Goal: Task Accomplishment & Management: Manage account settings

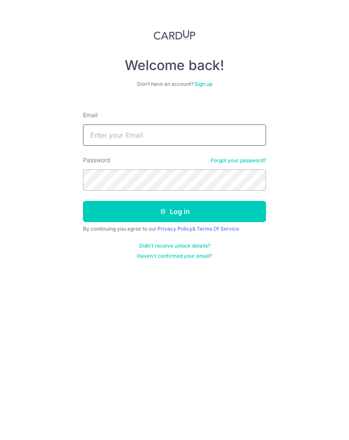
click at [220, 129] on input "Email" at bounding box center [174, 135] width 183 height 21
type input "[EMAIL_ADDRESS][DOMAIN_NAME]"
click at [102, 216] on button "Log in" at bounding box center [174, 211] width 183 height 21
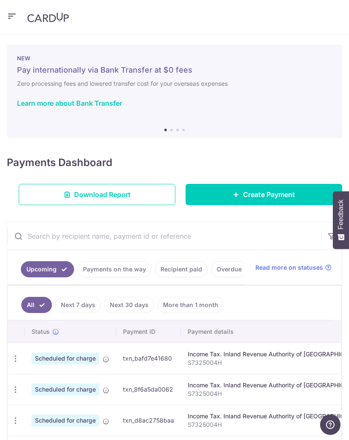
click at [15, 360] on icon "button" at bounding box center [15, 359] width 9 height 9
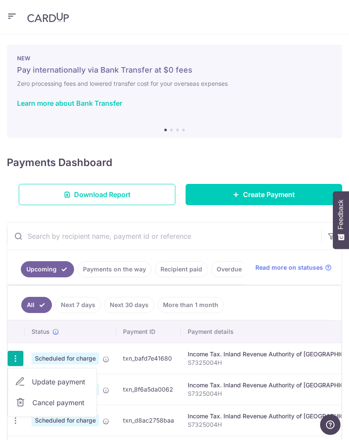
click at [18, 380] on icon at bounding box center [20, 382] width 10 height 10
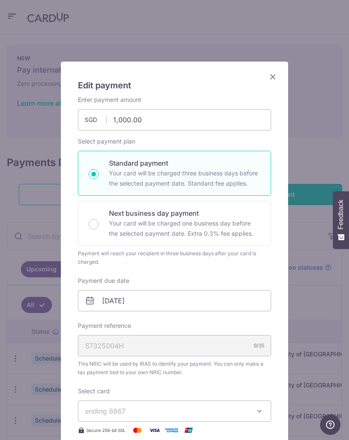
click at [275, 73] on icon "Close" at bounding box center [272, 76] width 10 height 11
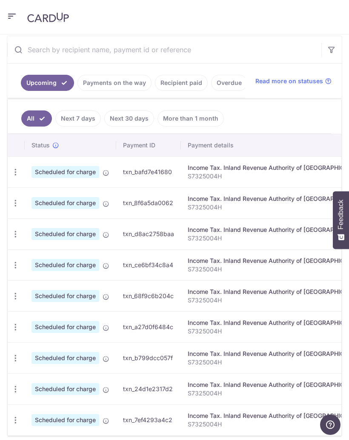
click at [15, 268] on icon "button" at bounding box center [15, 265] width 9 height 9
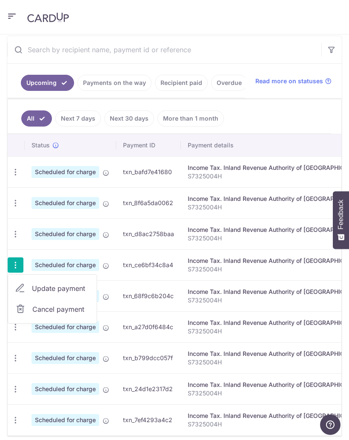
click at [23, 286] on icon at bounding box center [20, 289] width 10 height 10
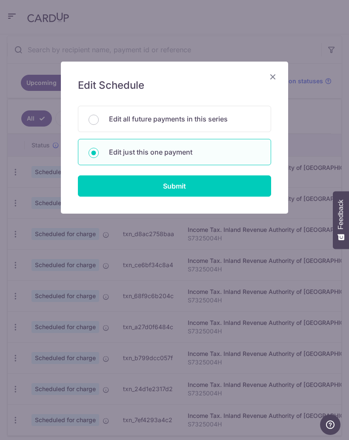
click at [91, 123] on input "Edit all future payments in this series" at bounding box center [93, 120] width 10 height 10
radio input "true"
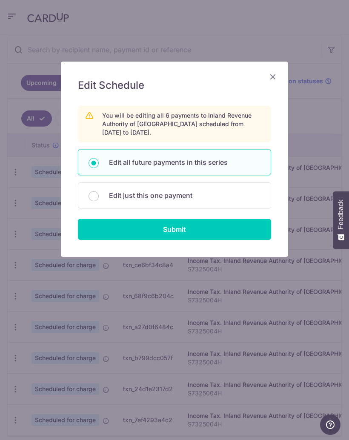
click at [239, 230] on input "Submit" at bounding box center [174, 229] width 193 height 21
type input "4,149.20"
radio input "true"
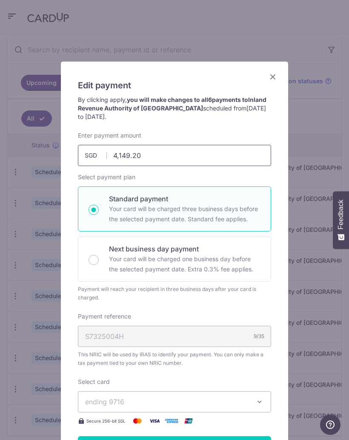
click at [118, 153] on input "4,149.20" at bounding box center [174, 155] width 193 height 21
click at [143, 160] on input "1149.20" at bounding box center [174, 155] width 193 height 21
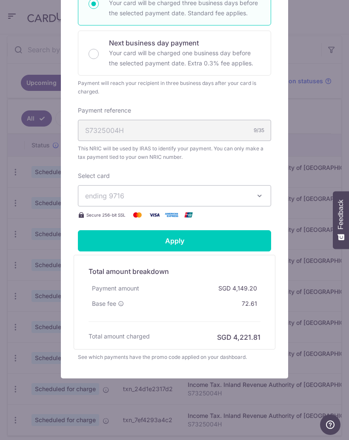
scroll to position [206, 0]
click at [230, 243] on form "By clicking apply, you will make changes to all 6 payments to Inland Revenue Au…" at bounding box center [174, 125] width 193 height 472
type input "1,000.00"
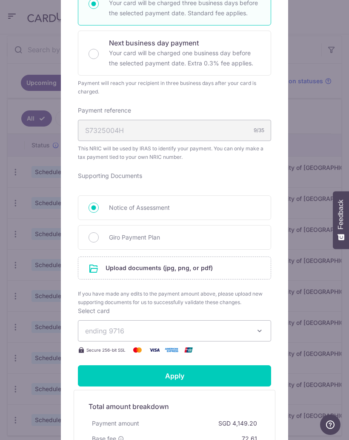
click at [227, 270] on input "file" at bounding box center [174, 268] width 192 height 22
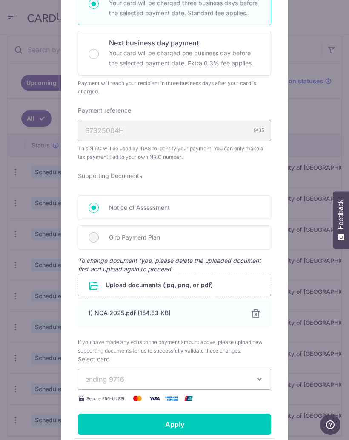
click at [222, 425] on input "Apply" at bounding box center [174, 424] width 193 height 21
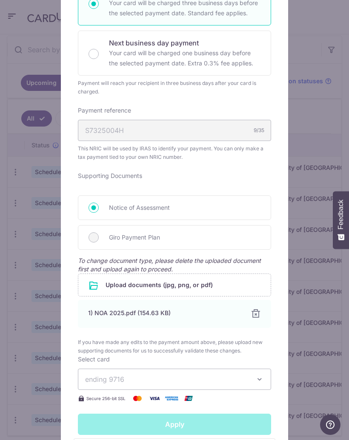
type input "Successfully Applied"
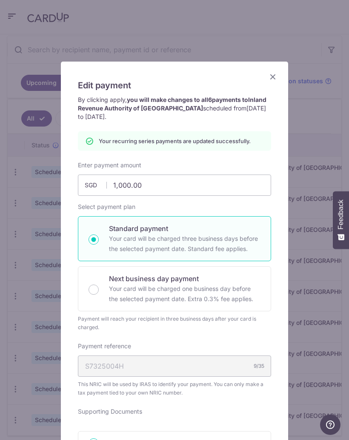
scroll to position [0, 0]
click at [272, 80] on icon "Close" at bounding box center [272, 76] width 10 height 11
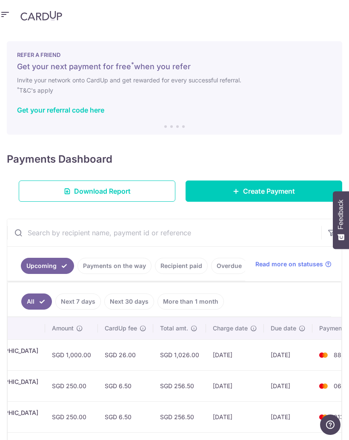
click at [6, 16] on icon "button" at bounding box center [5, 14] width 10 height 11
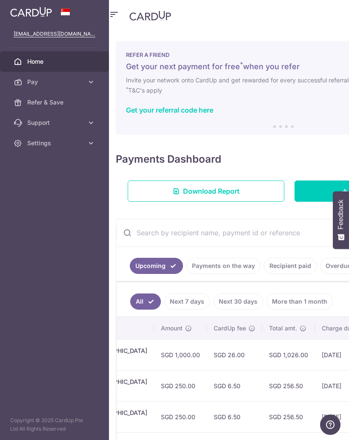
click at [25, 143] on link "Settings" at bounding box center [54, 143] width 109 height 20
click at [23, 191] on link "Logout" at bounding box center [54, 184] width 109 height 20
